Goal: Transaction & Acquisition: Subscribe to service/newsletter

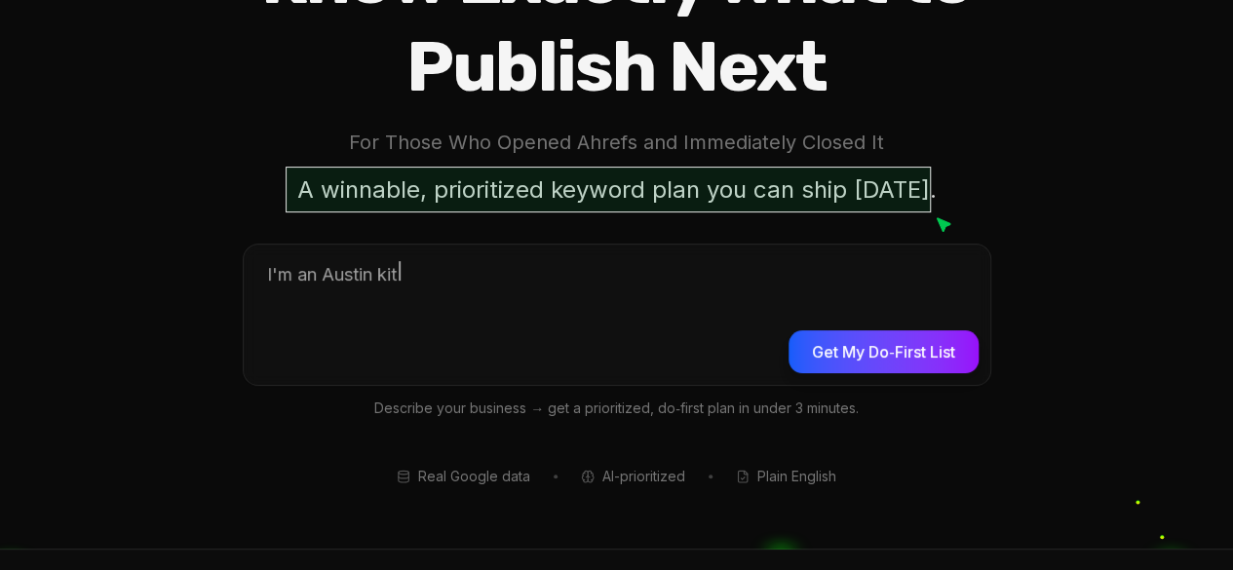
scroll to position [267, 0]
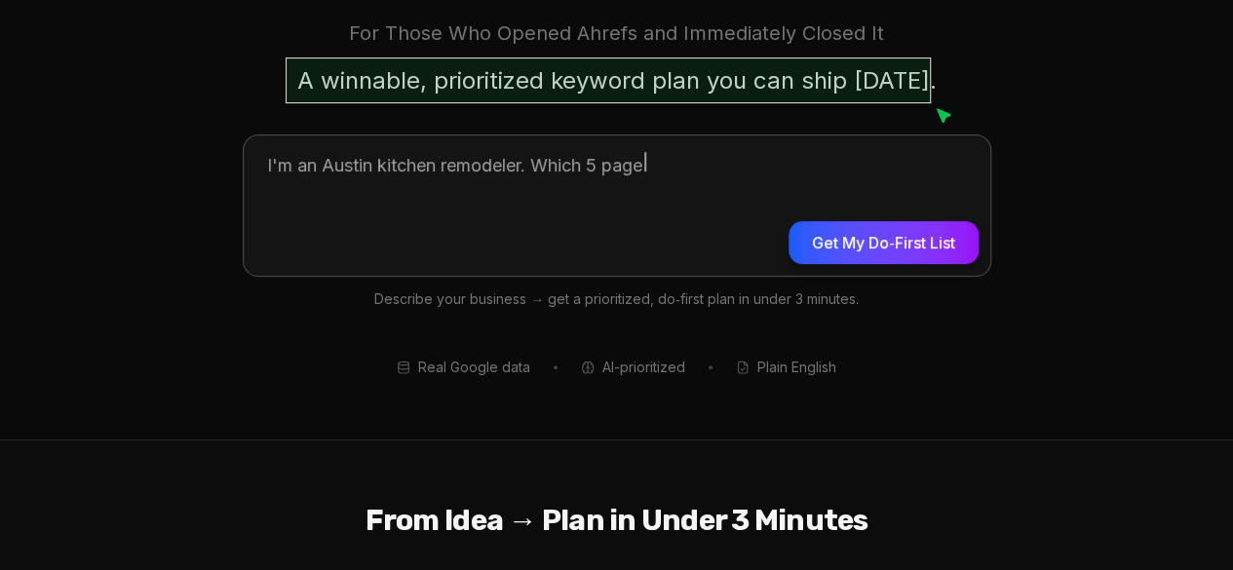
click at [961, 231] on button "Get My Do‑First List" at bounding box center [882, 242] width 189 height 43
click at [730, 172] on textarea at bounding box center [617, 202] width 747 height 135
type textarea "*"
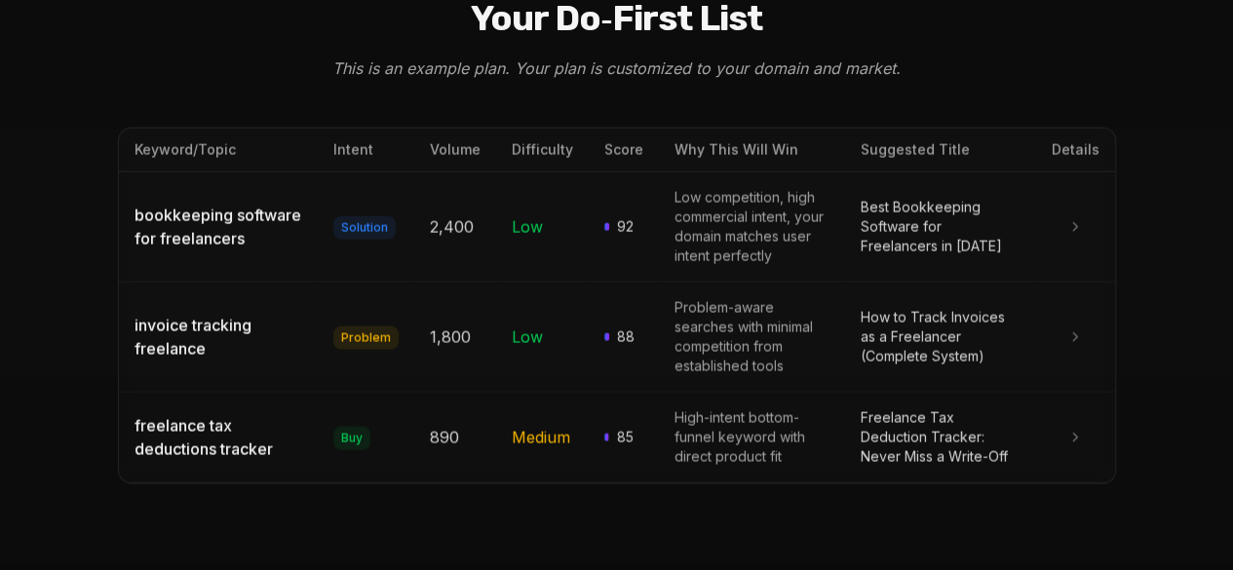
scroll to position [2056, 0]
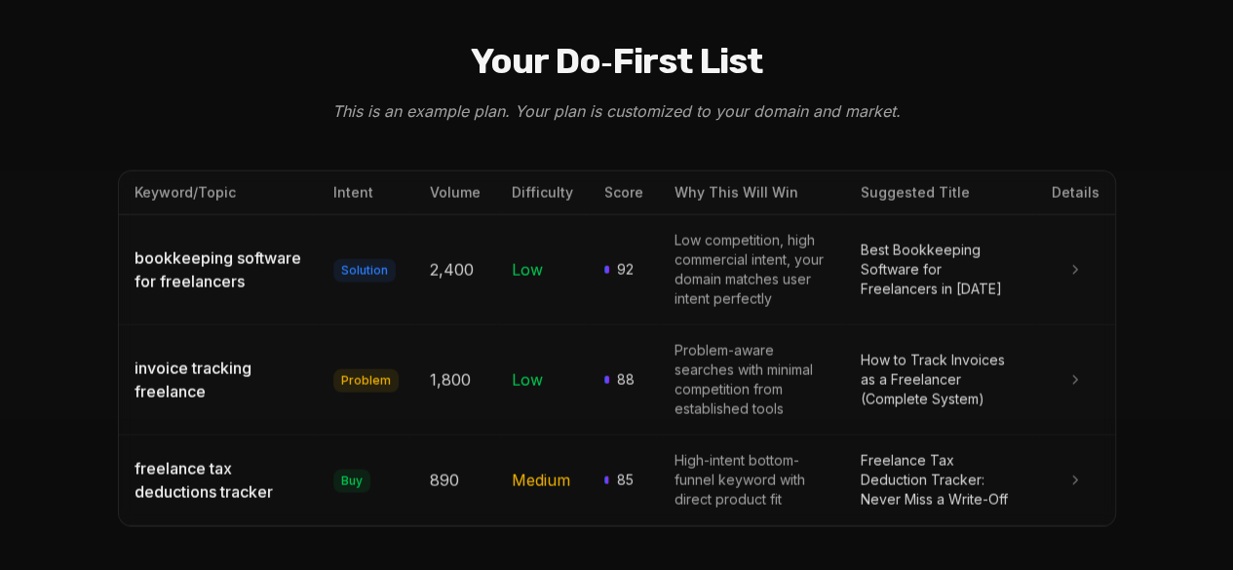
click at [935, 225] on td "Best Bookkeeping Software for Freelancers in [DATE]" at bounding box center [940, 270] width 191 height 110
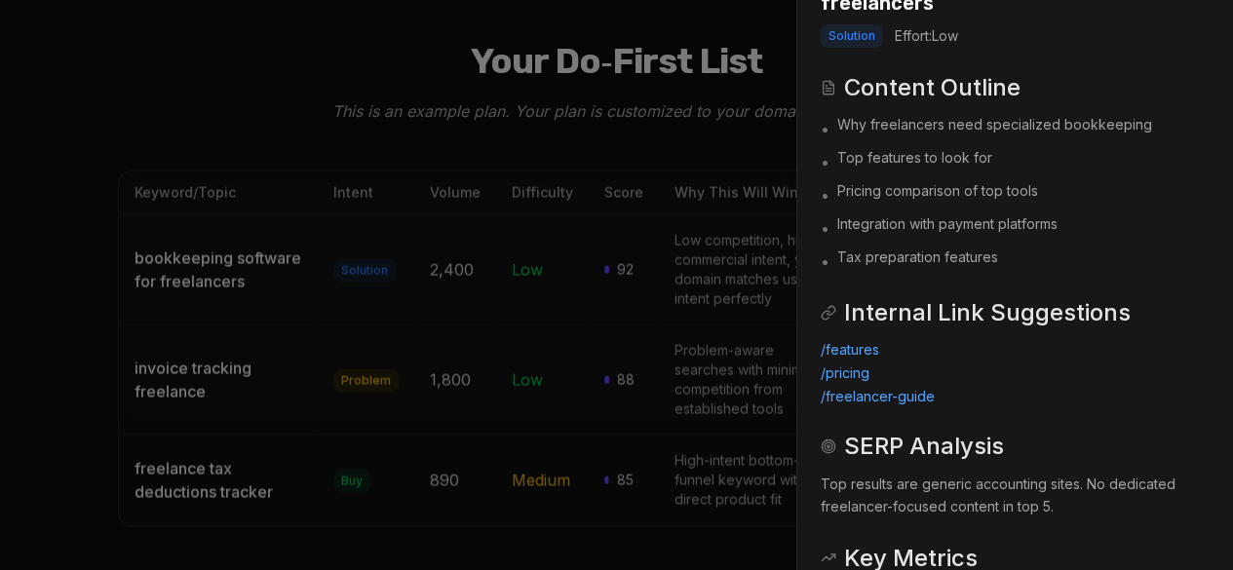
scroll to position [0, 0]
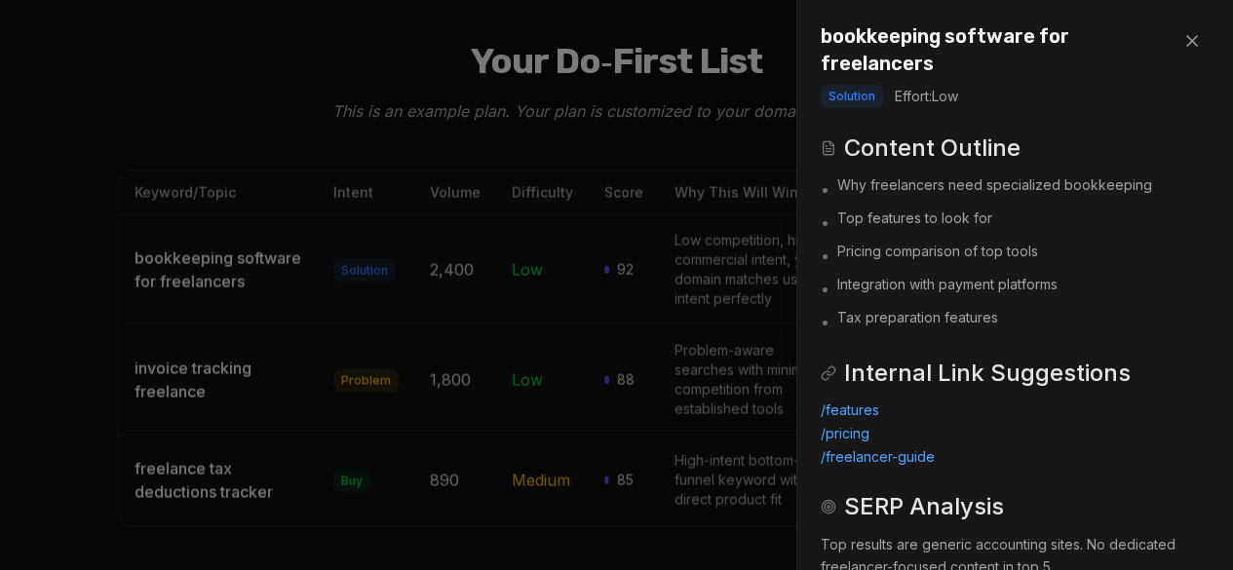
click at [1187, 36] on icon at bounding box center [1192, 41] width 10 height 10
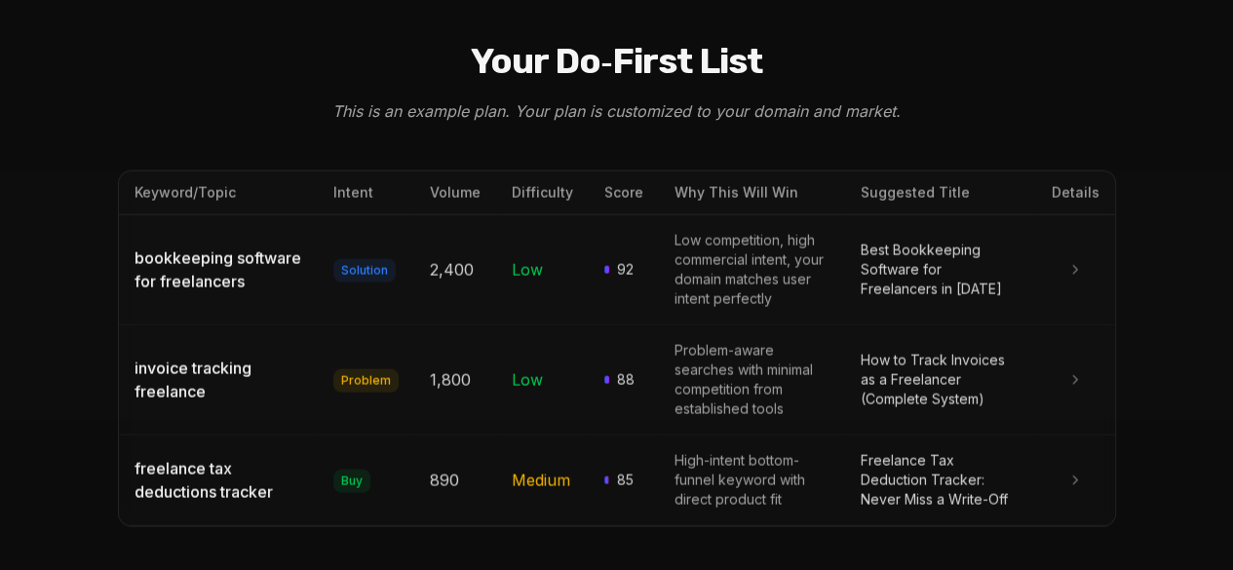
click at [815, 438] on td "High-intent bottom-funnel keyword with direct product fit" at bounding box center [751, 481] width 185 height 91
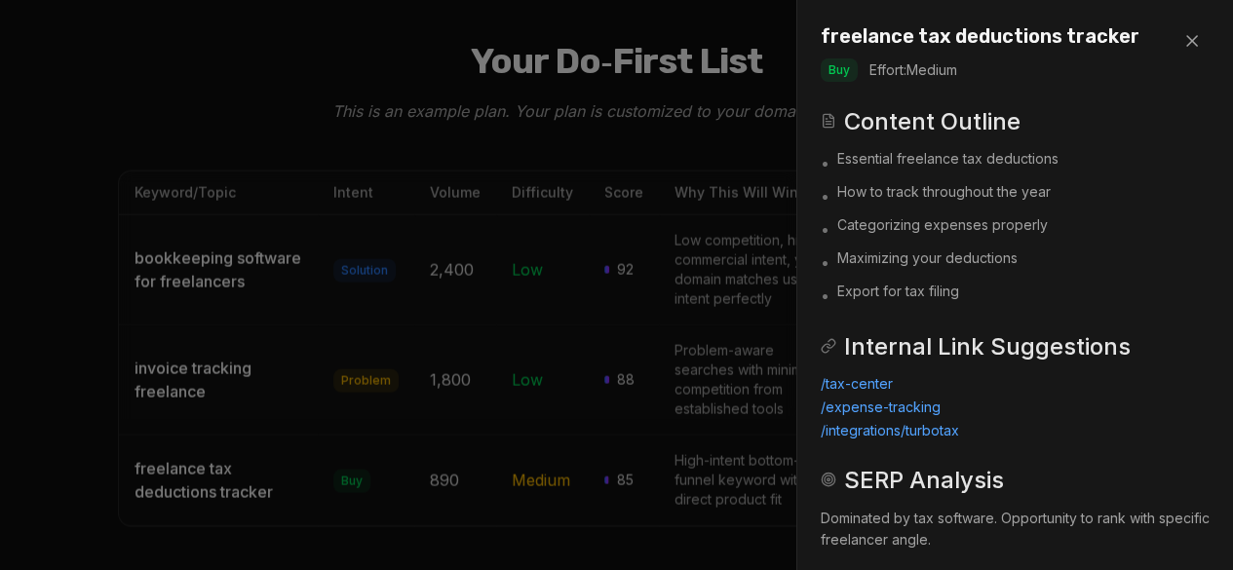
click at [1182, 42] on icon at bounding box center [1191, 40] width 19 height 19
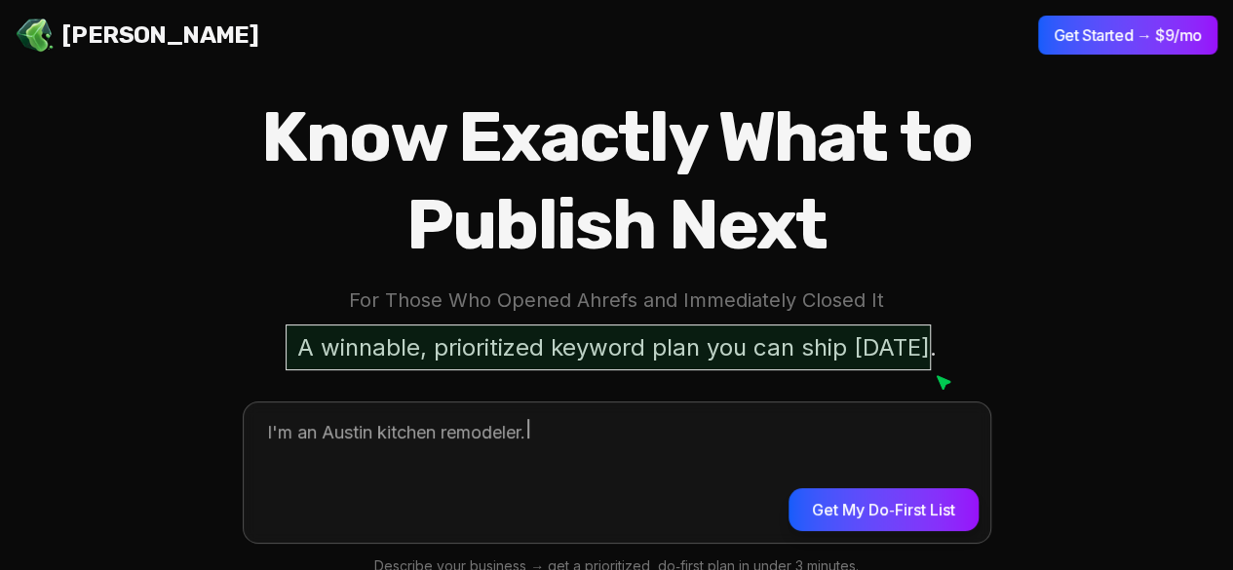
click at [915, 500] on button "Get My Do‑First List" at bounding box center [882, 509] width 189 height 43
